Goal: Find specific page/section: Find specific page/section

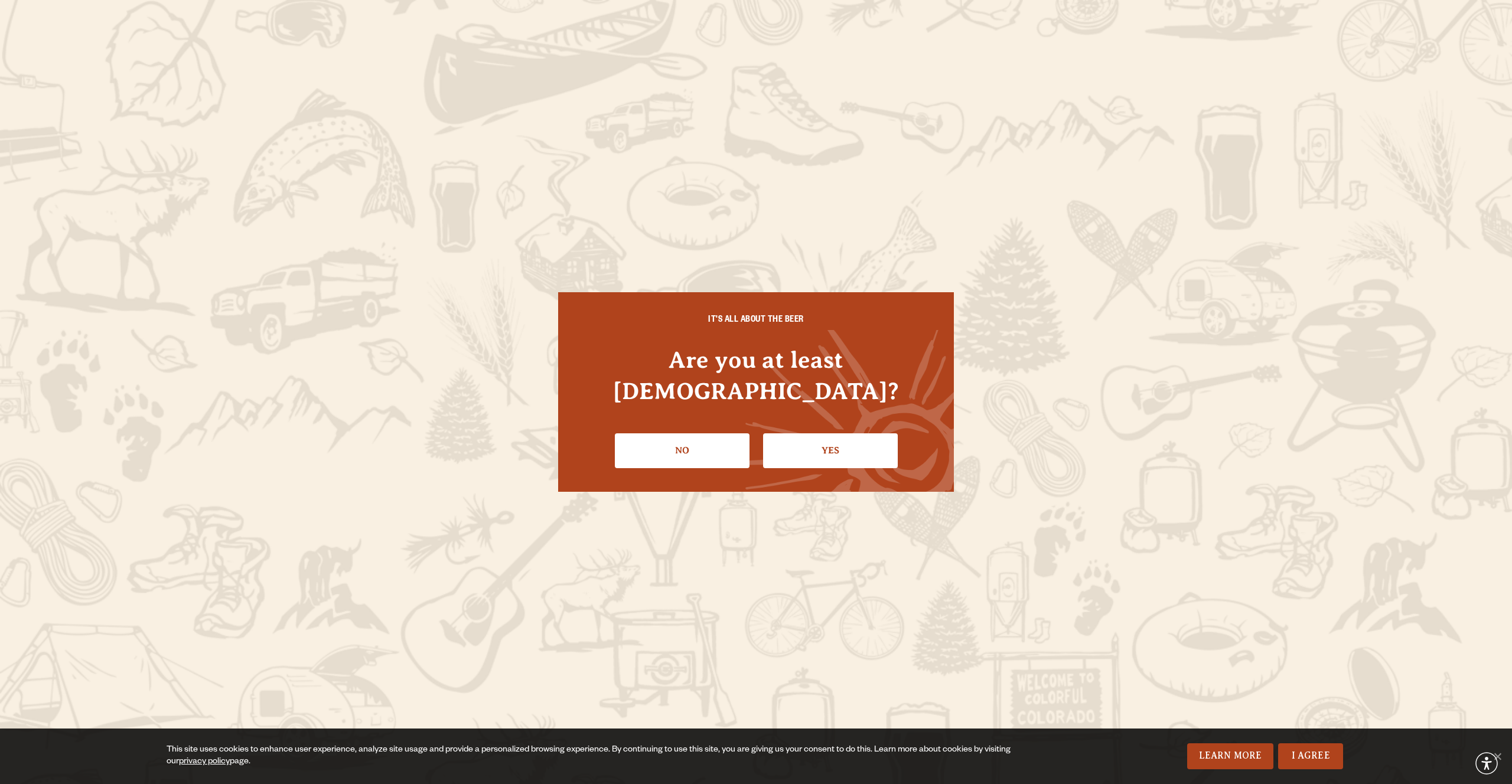
click at [811, 433] on link "Yes" at bounding box center [830, 450] width 135 height 34
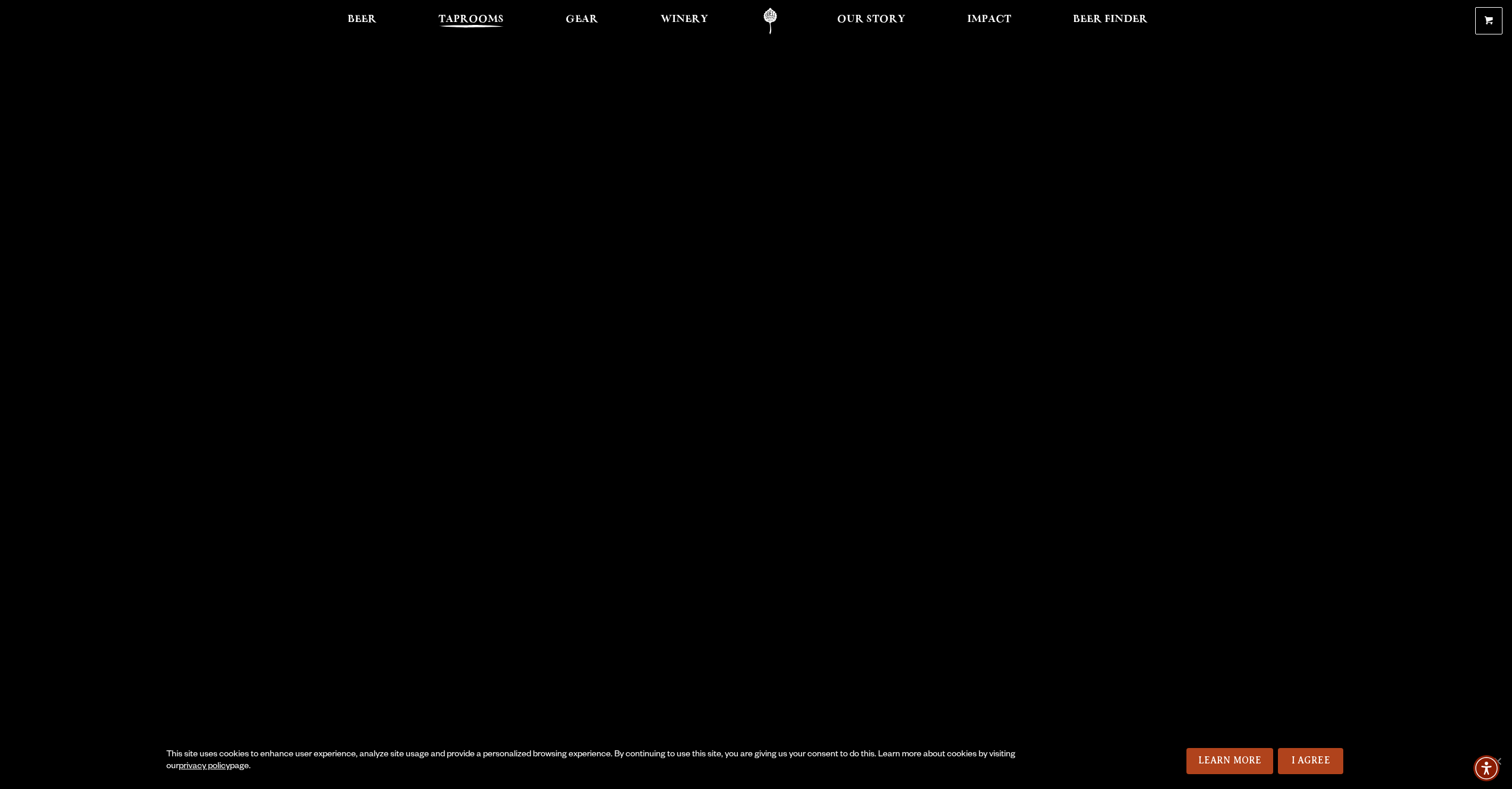
click at [494, 24] on span "Taprooms" at bounding box center [471, 19] width 65 height 9
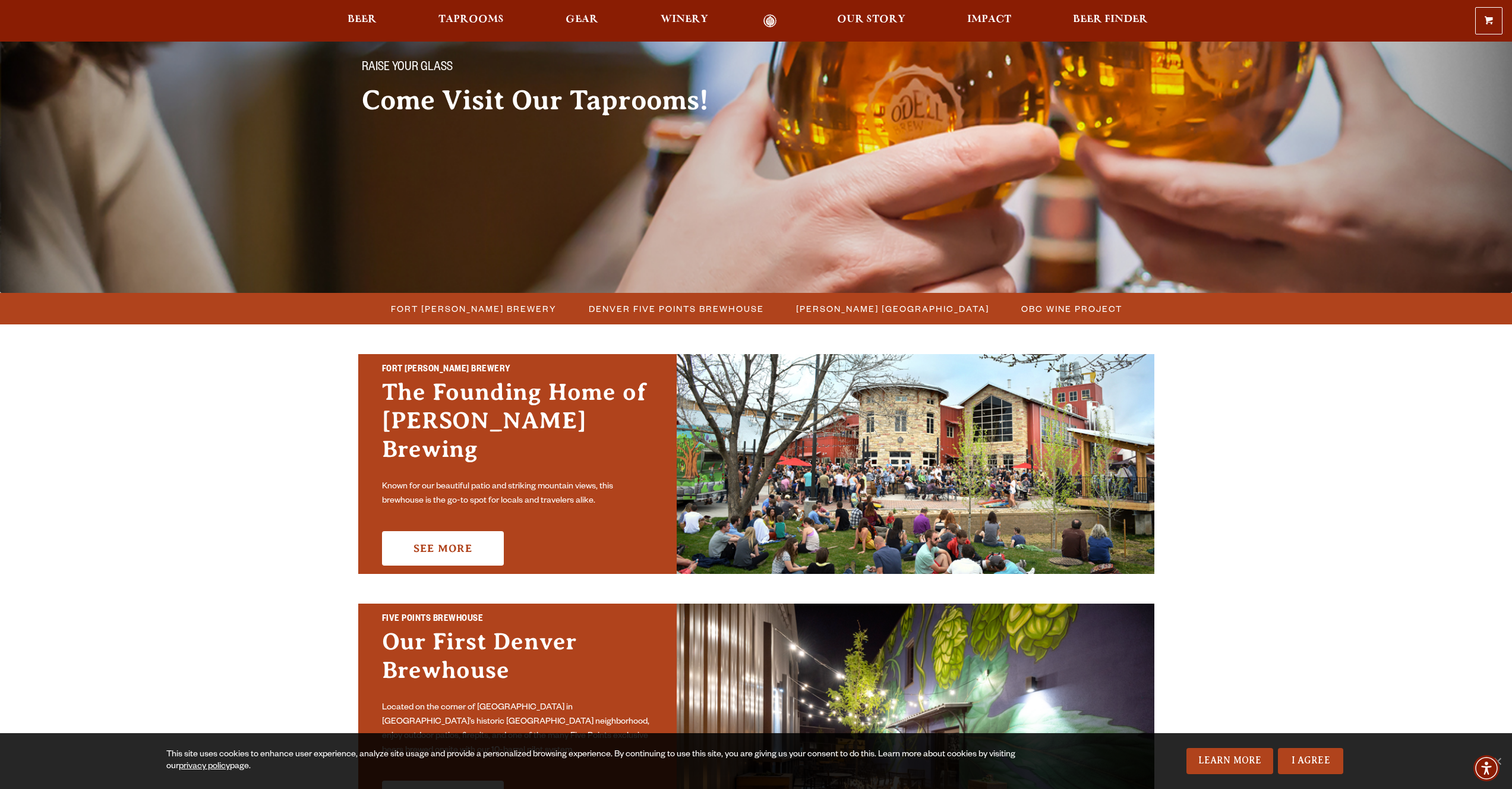
scroll to position [98, 0]
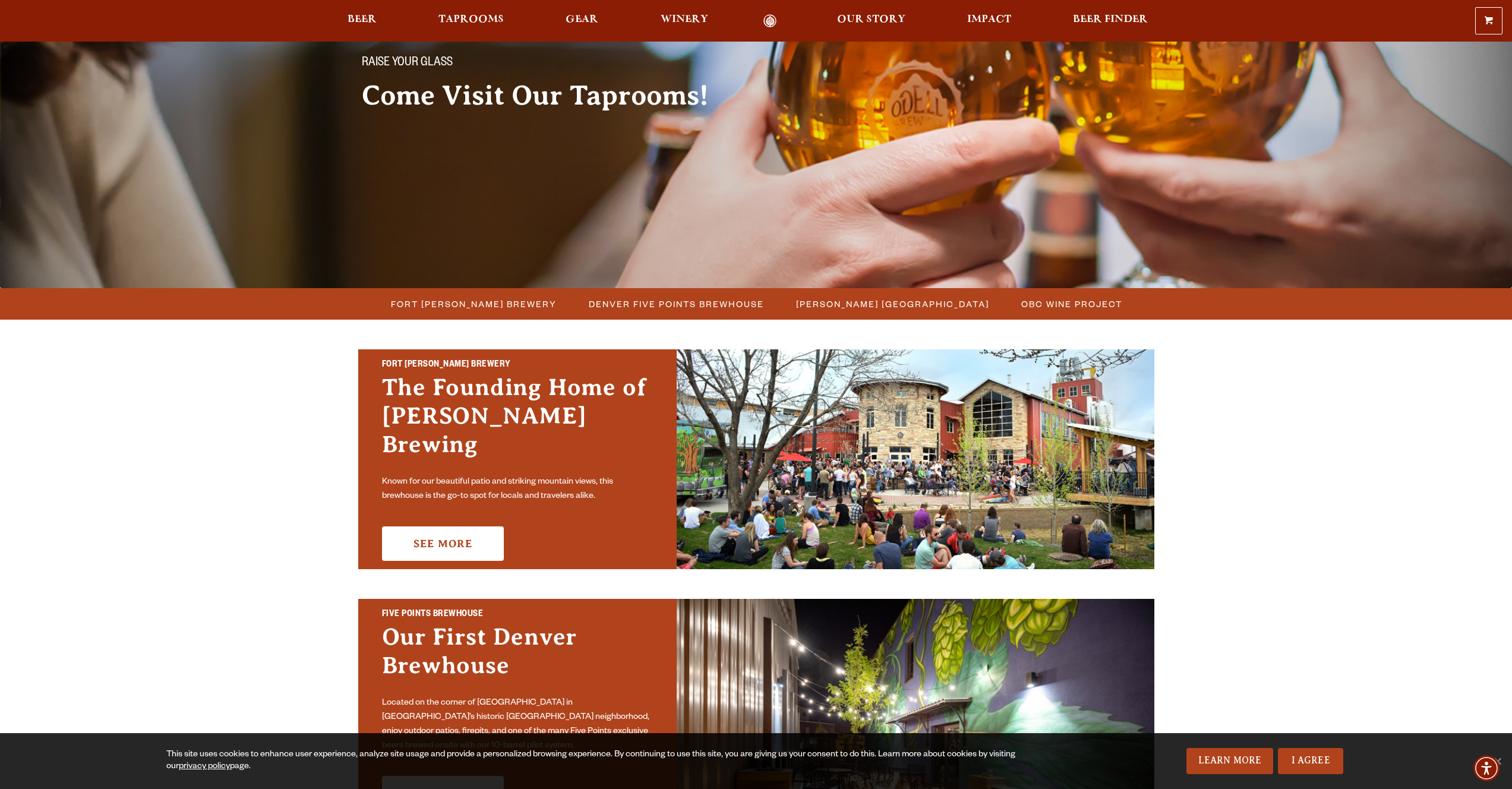
click at [450, 497] on div "Fort Collins Brewery The Founding Home of Odell Brewing Known for our beautiful…" at bounding box center [517, 459] width 318 height 220
click at [446, 526] on link "See More" at bounding box center [443, 544] width 121 height 34
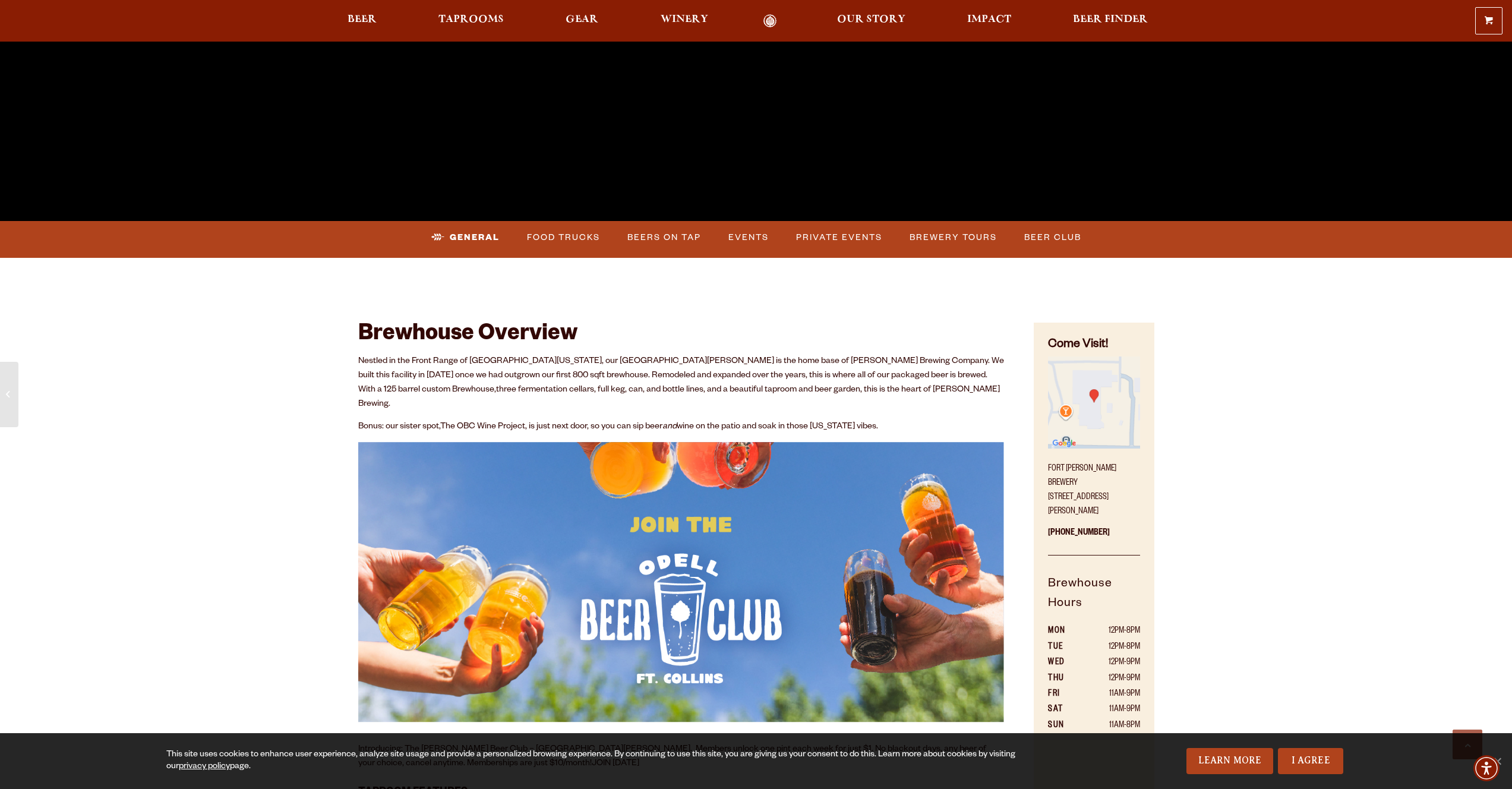
scroll to position [390, 0]
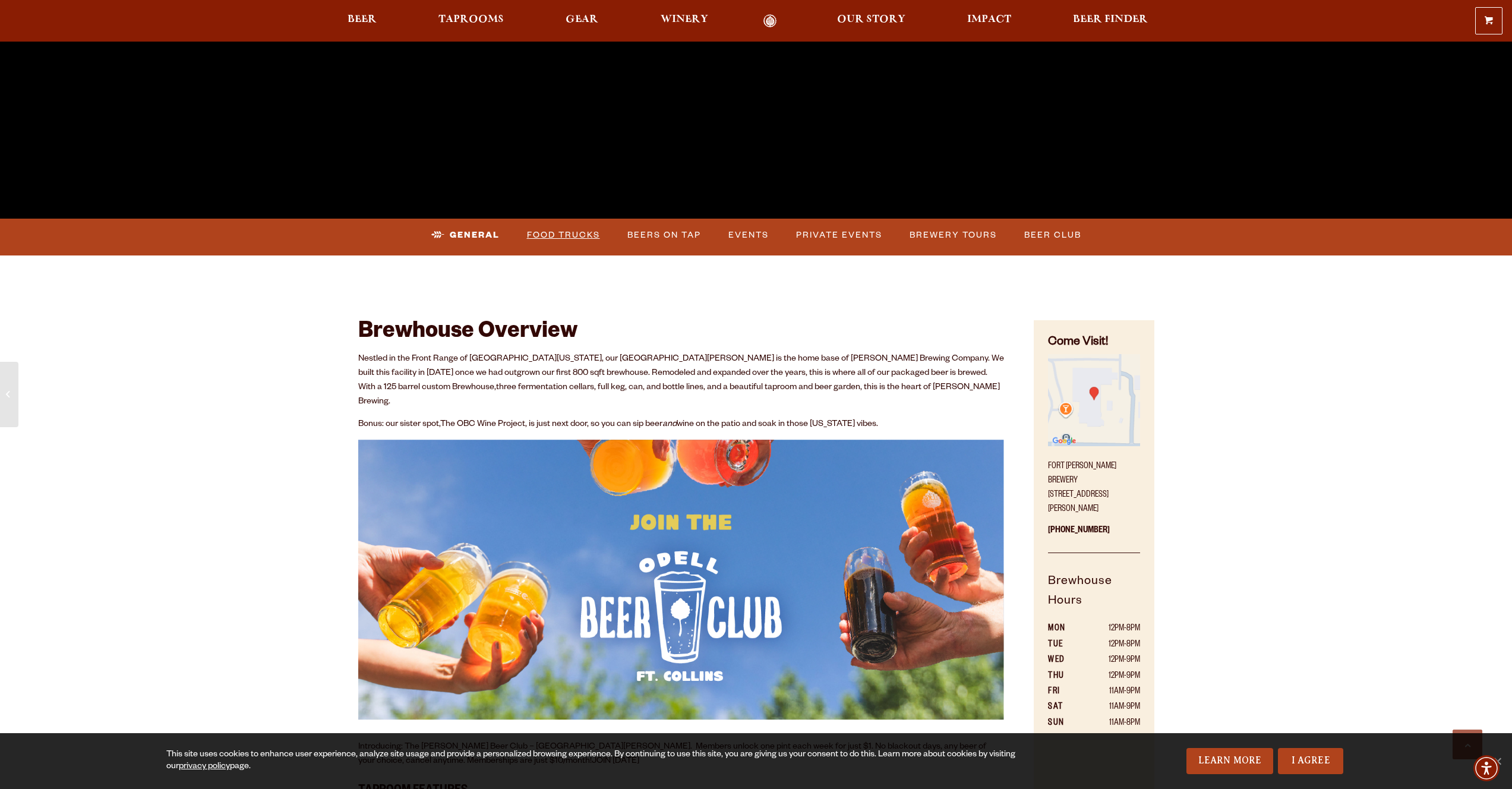
click at [557, 234] on link "Food Trucks" at bounding box center [563, 235] width 83 height 27
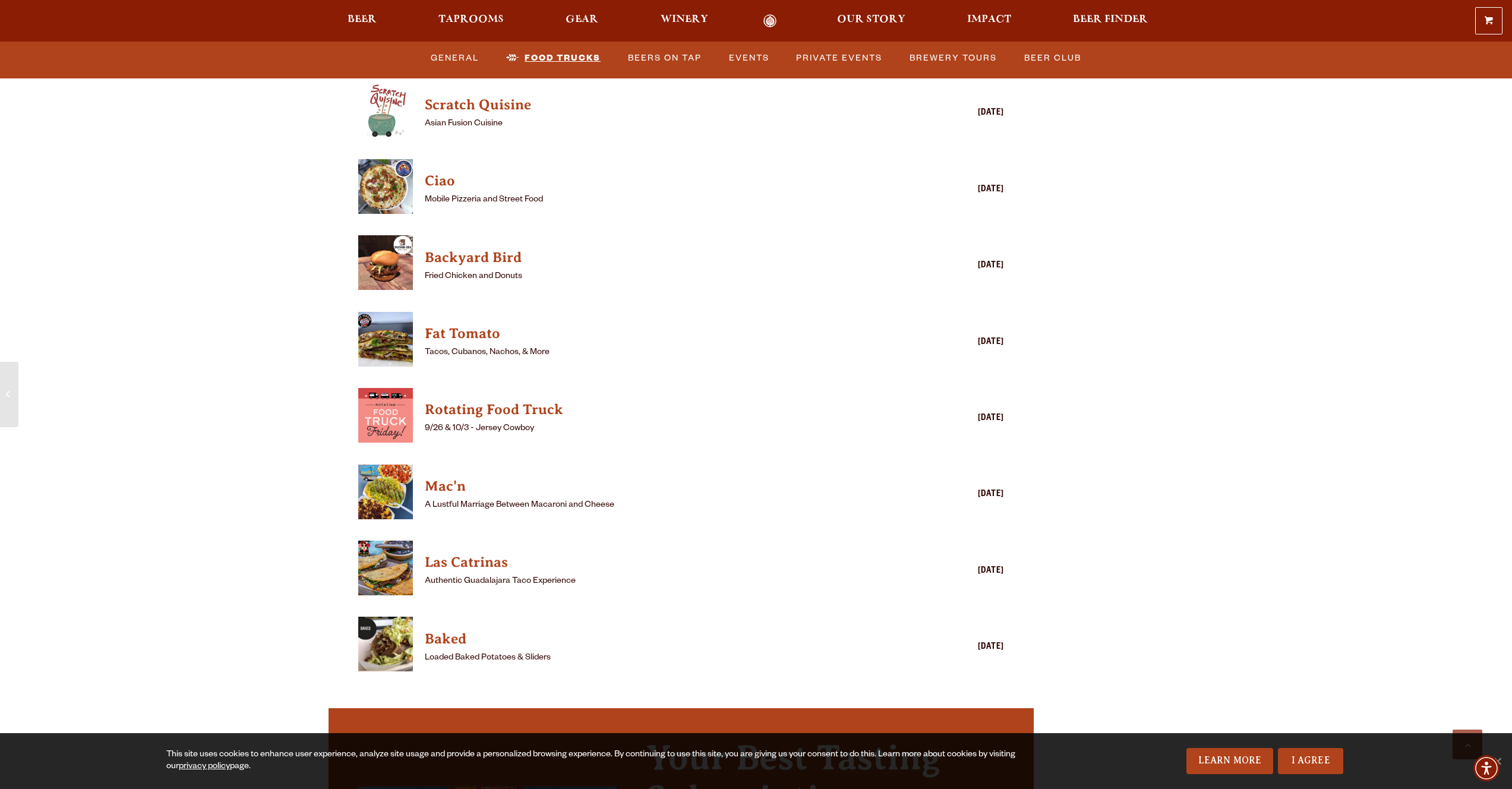
scroll to position [2892, 0]
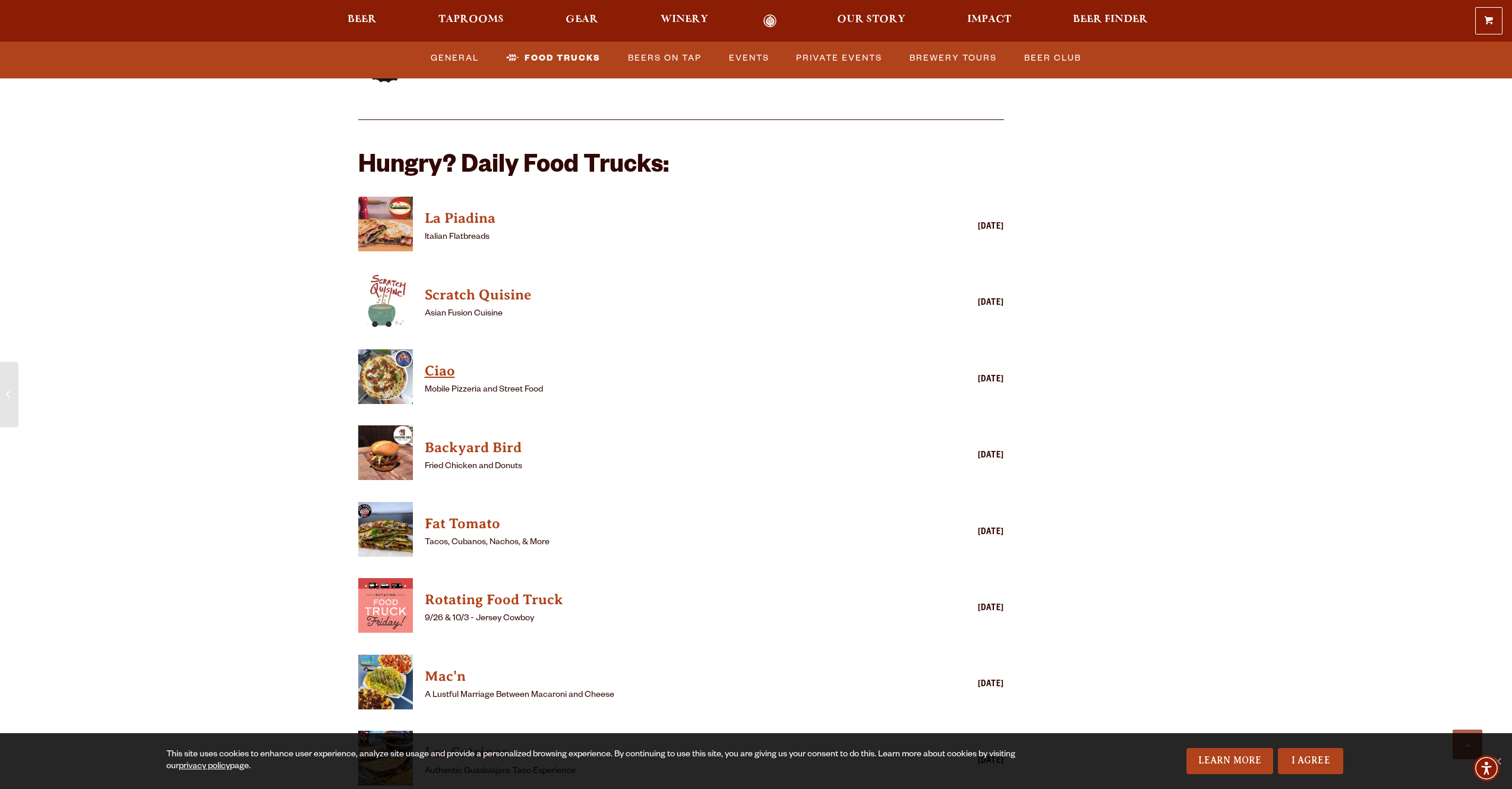
click at [446, 362] on h4 "Ciao" at bounding box center [664, 371] width 479 height 19
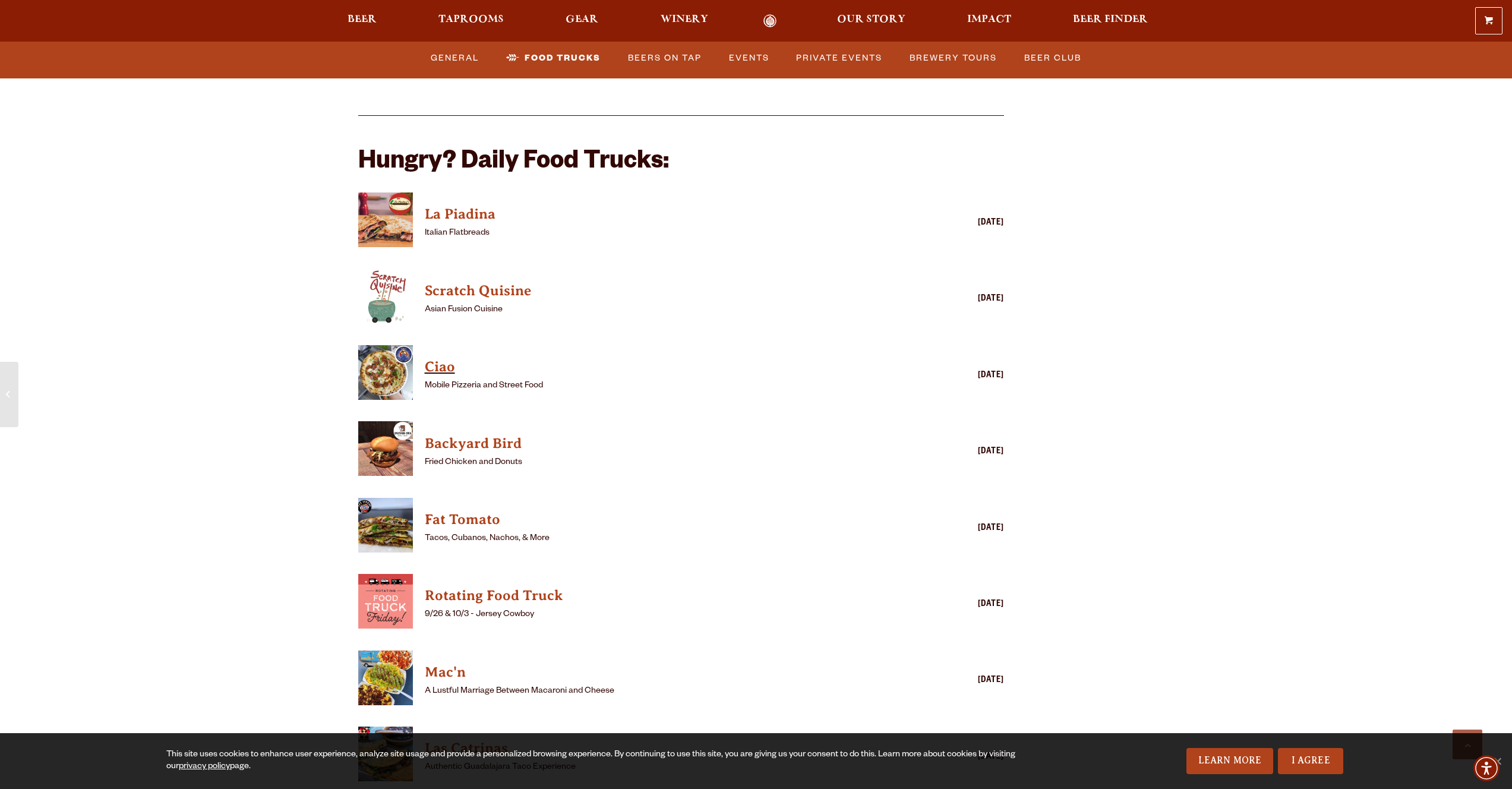
scroll to position [2773, 0]
